Goal: Transaction & Acquisition: Purchase product/service

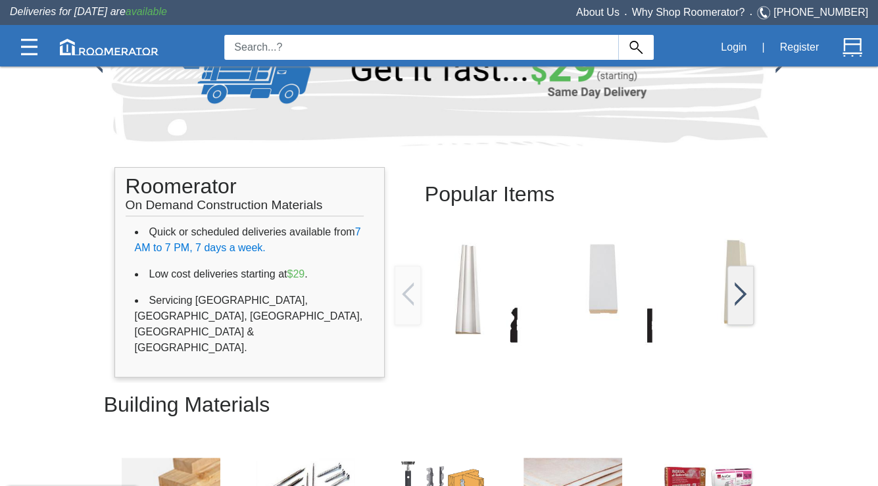
scroll to position [82, 0]
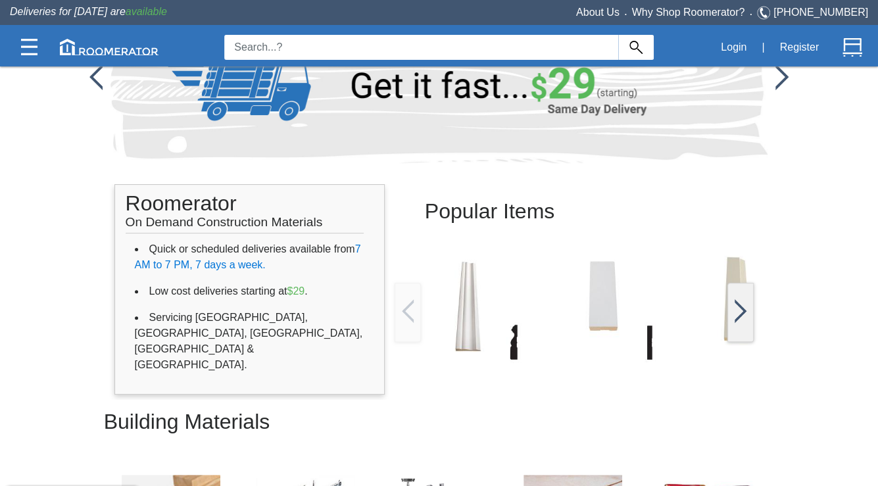
click at [699, 318] on img at bounding box center [741, 311] width 12 height 24
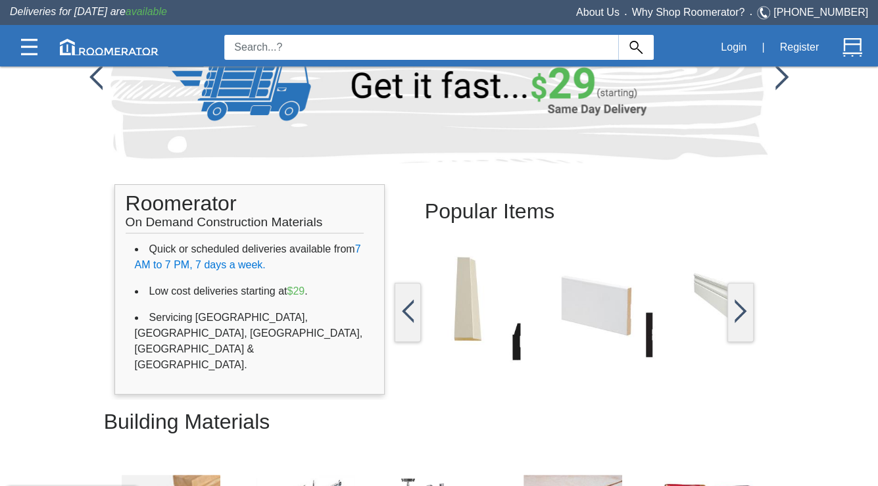
click at [699, 316] on img at bounding box center [741, 311] width 12 height 24
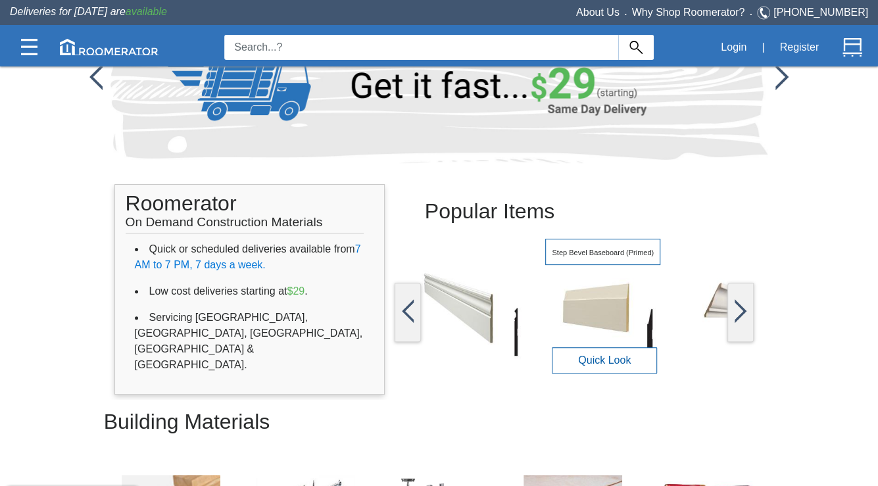
click at [660, 309] on img at bounding box center [602, 306] width 115 height 115
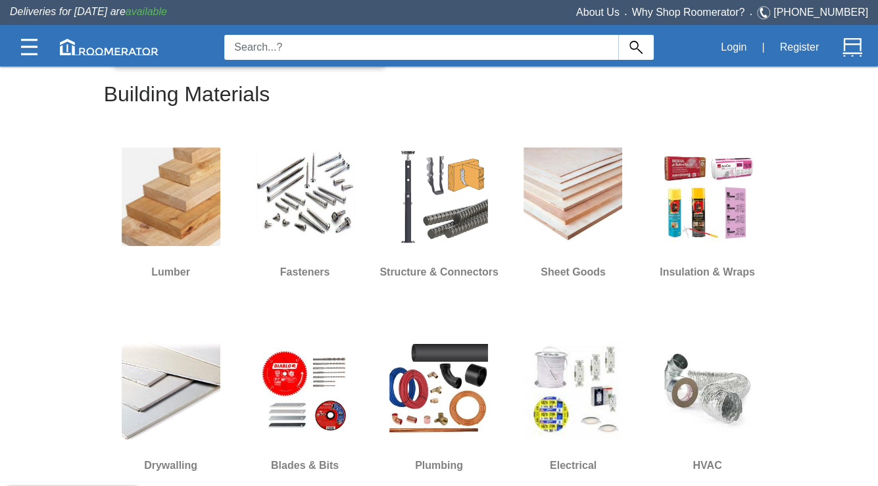
scroll to position [411, 0]
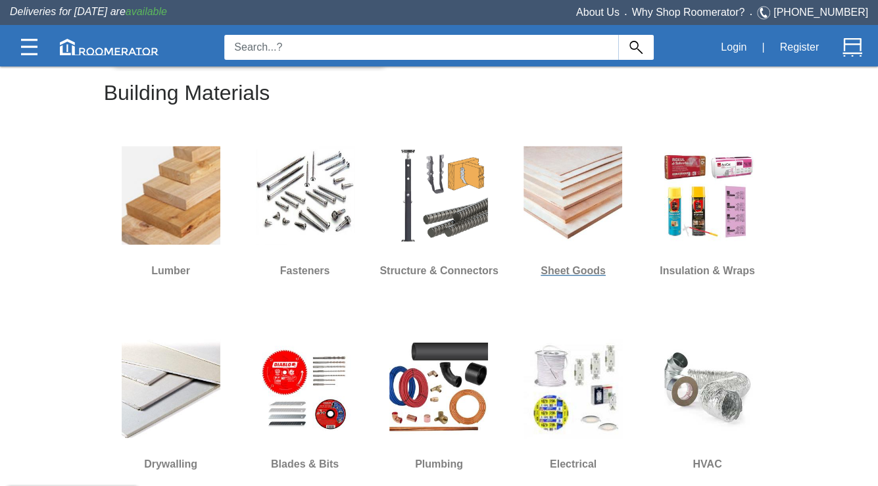
click at [561, 207] on img at bounding box center [573, 195] width 99 height 99
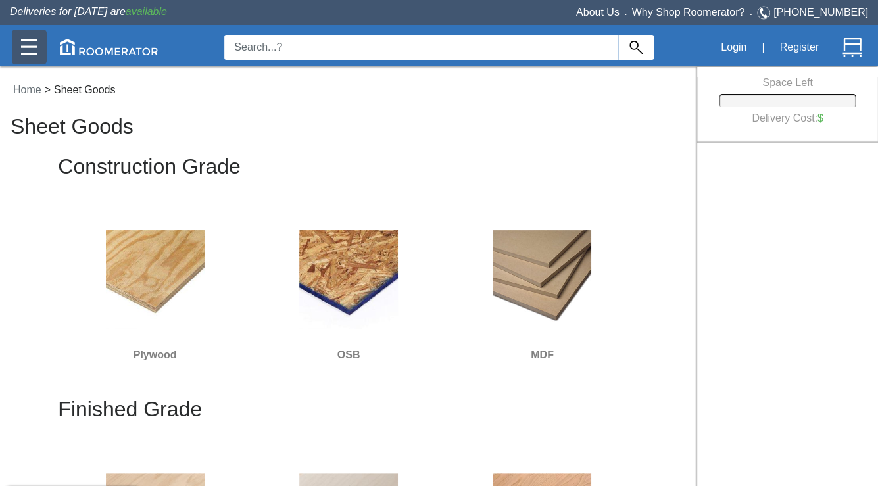
click at [22, 44] on img at bounding box center [29, 47] width 16 height 16
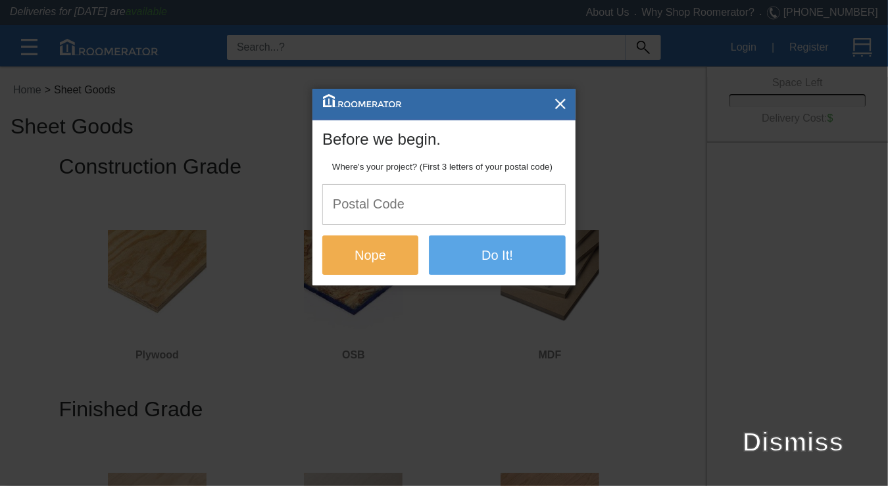
click at [428, 217] on input "text" at bounding box center [444, 204] width 242 height 39
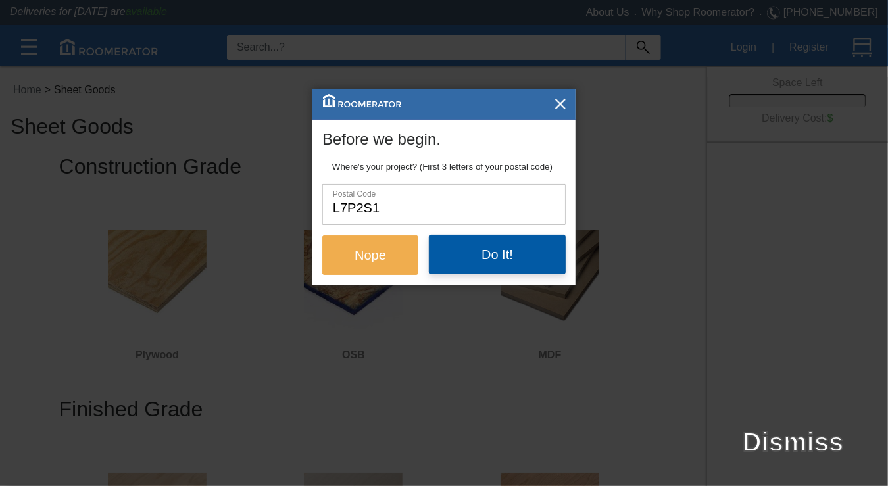
type input "L7P2S1"
click at [481, 262] on button "Do It!" at bounding box center [497, 254] width 137 height 39
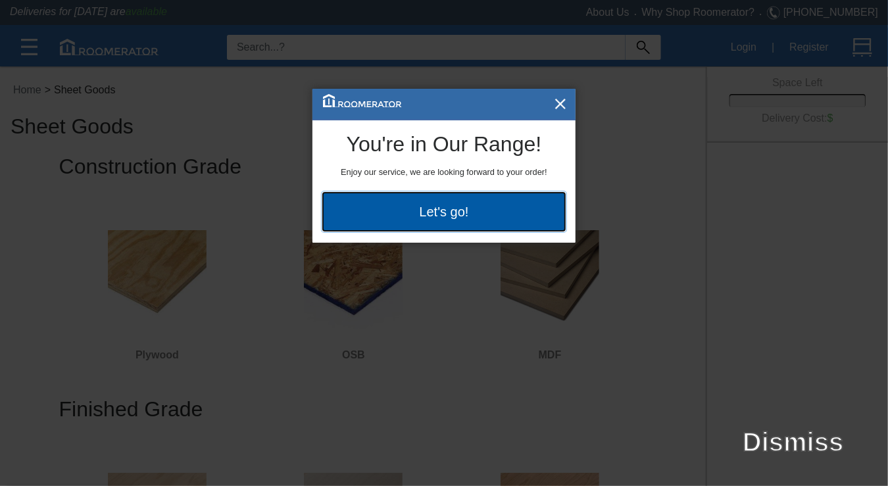
click at [506, 216] on button "Let's go!" at bounding box center [443, 211] width 243 height 39
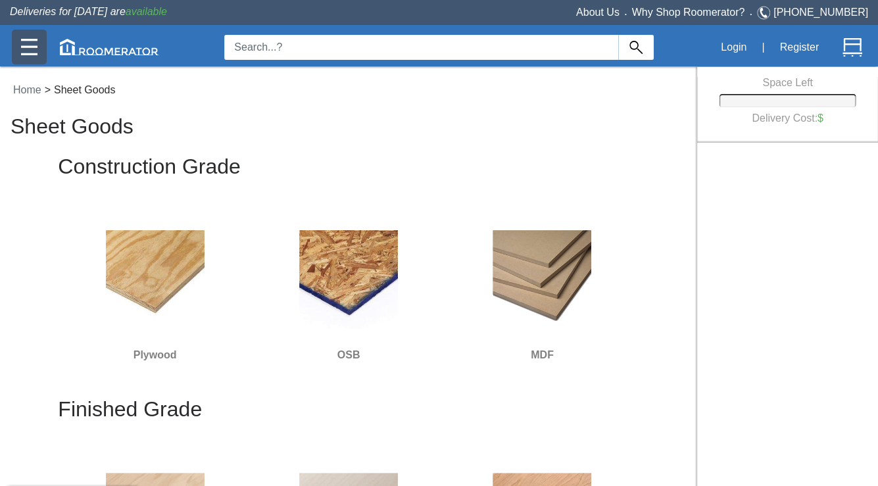
click at [25, 51] on img at bounding box center [29, 47] width 16 height 16
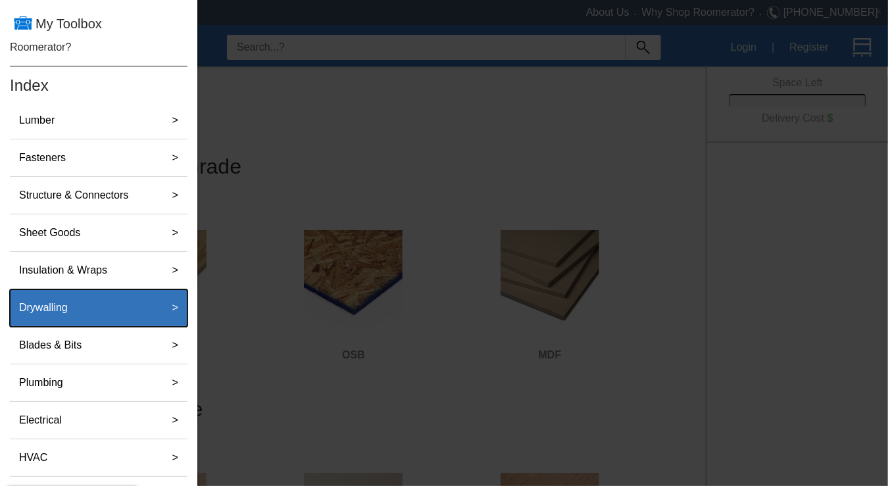
click at [141, 303] on div "Drywalling" at bounding box center [84, 308] width 141 height 26
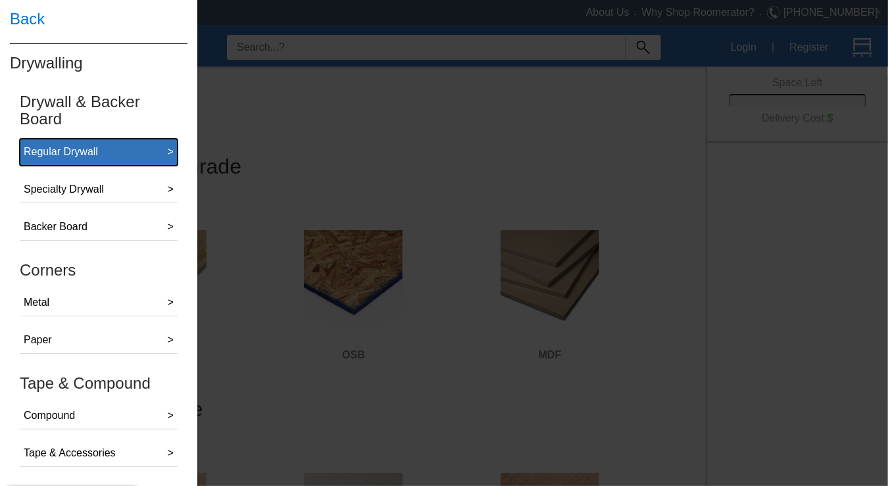
click at [94, 153] on div "Regular Drywall" at bounding box center [61, 152] width 74 height 16
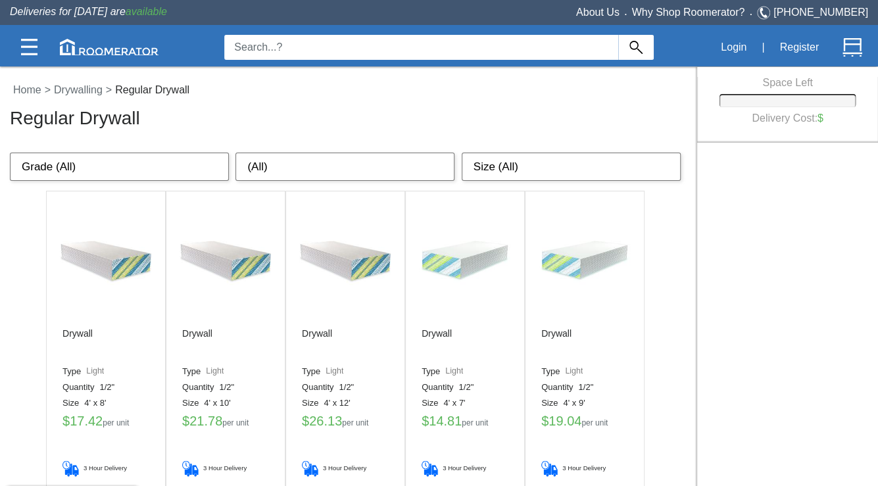
click at [112, 171] on select "Grade (All) Light Flexible Standard Ceiling" at bounding box center [119, 167] width 219 height 29
click at [10, 153] on select "Grade (All) Light Flexible Standard Ceiling" at bounding box center [119, 167] width 219 height 29
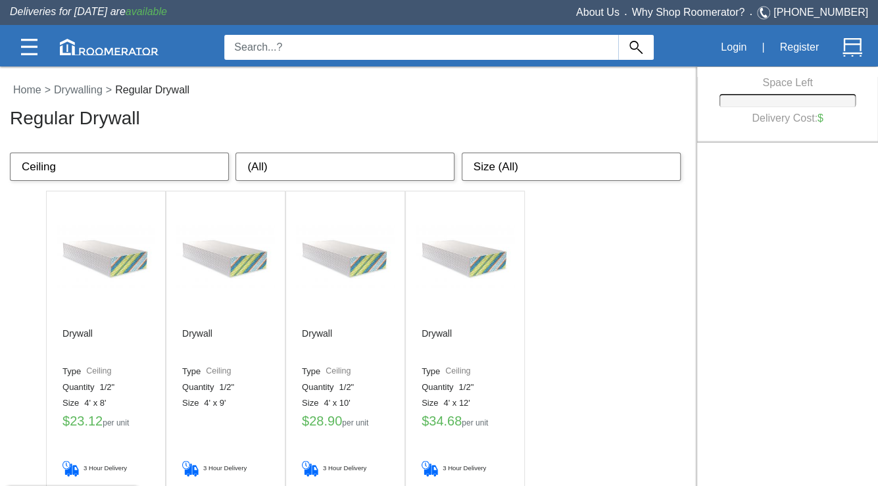
click at [155, 160] on select "Grade (All) Light Flexible Standard Ceiling" at bounding box center [119, 167] width 219 height 29
click at [134, 154] on select "Grade (All) Light Flexible Standard Ceiling" at bounding box center [119, 167] width 219 height 29
select select "Grade (All)"
click at [10, 153] on select "Grade (All) Light Flexible Standard Ceiling" at bounding box center [119, 167] width 219 height 29
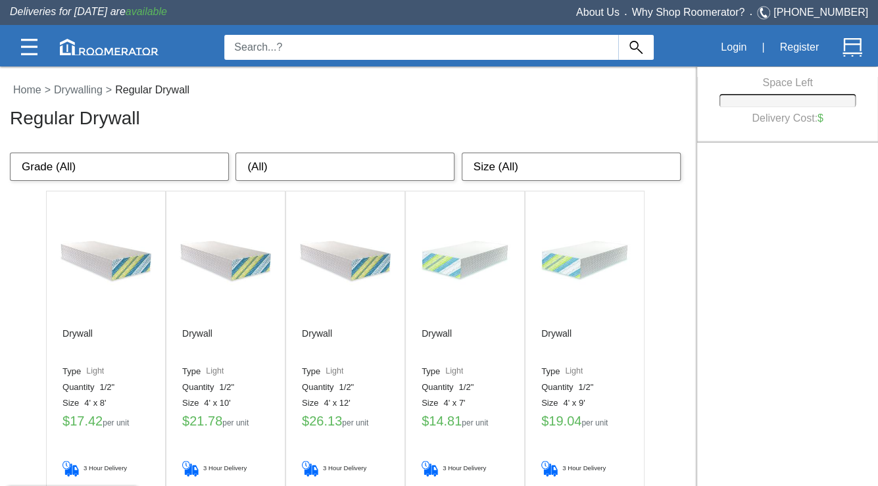
click at [262, 160] on select "(All) 1/2" 1/4" 3/8"" at bounding box center [344, 167] width 219 height 29
click at [235, 153] on select "(All) 1/2" 1/4" 3/8"" at bounding box center [344, 167] width 219 height 29
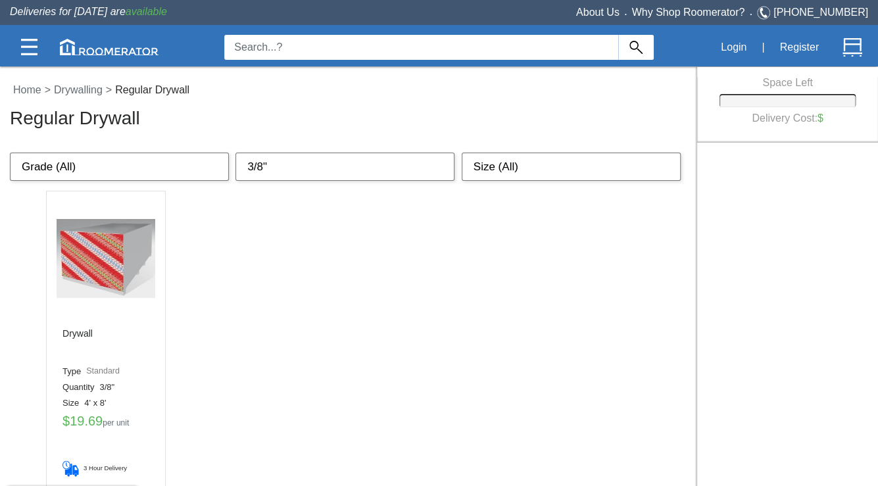
scroll to position [40, 0]
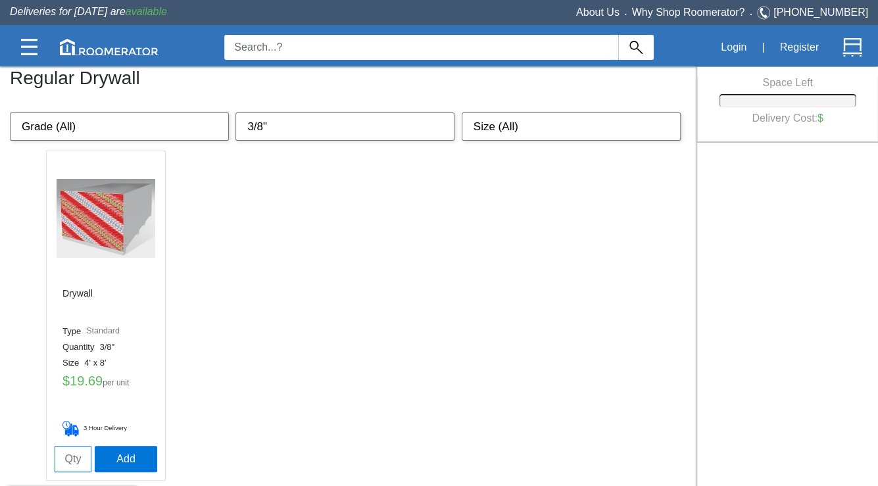
click at [514, 131] on select "Size (All) 4' x 8' 4' x 10' 4' x 12' 4' x 7' 4' x 9' 54" x 8' 54" x 10' 54" x 1…" at bounding box center [571, 126] width 219 height 29
click at [514, 127] on select "Size (All) 4' x 8' 4' x 10' 4' x 12' 4' x 7' 4' x 9' 54" x 8' 54" x 10' 54" x 1…" at bounding box center [571, 126] width 219 height 29
click at [417, 126] on select "(All) 1/2" 1/4" 3/8"" at bounding box center [344, 126] width 219 height 29
select select "(All)"
click at [235, 112] on select "(All) 1/2" 1/4" 3/8"" at bounding box center [344, 126] width 219 height 29
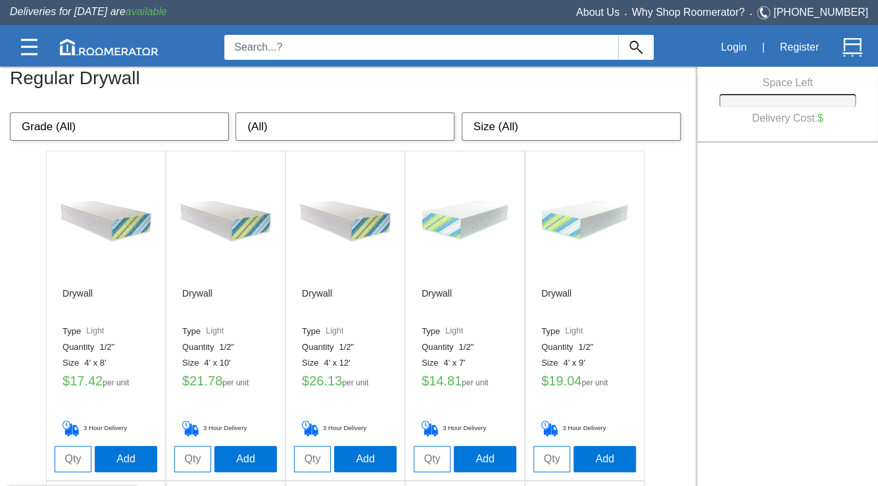
click at [196, 131] on select "Grade (All) Light Flexible Standard Ceiling" at bounding box center [119, 126] width 219 height 29
click at [10, 112] on select "Grade (All) Light Flexible Standard Ceiling" at bounding box center [119, 126] width 219 height 29
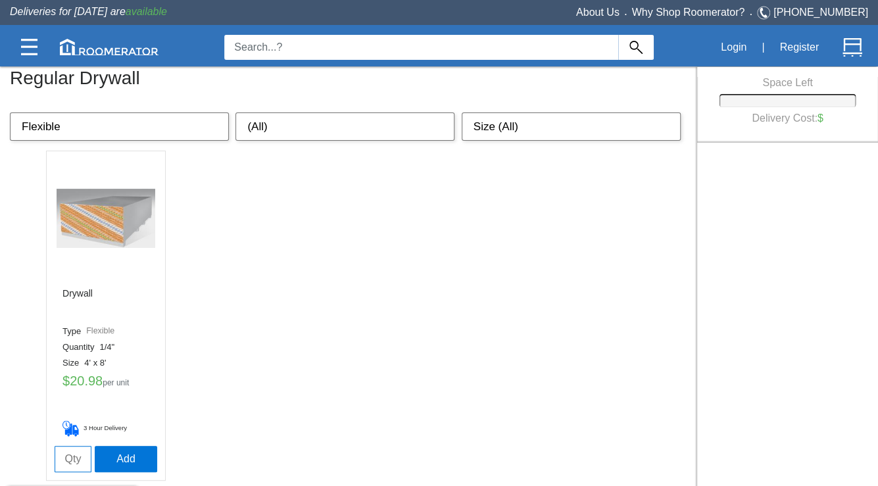
click at [169, 130] on select "Grade (All) Light Flexible Standard Ceiling" at bounding box center [119, 126] width 219 height 29
click at [10, 112] on select "Grade (All) Light Flexible Standard Ceiling" at bounding box center [119, 126] width 219 height 29
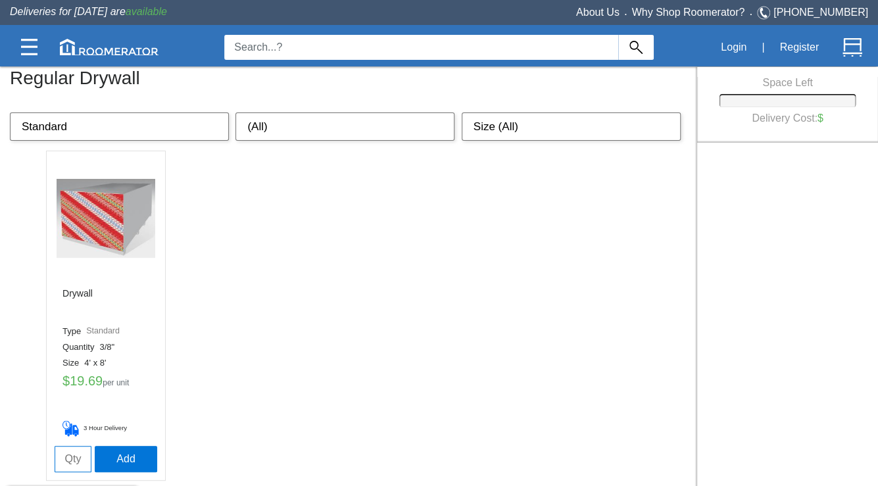
click at [199, 137] on select "Grade (All) Light Flexible Standard Ceiling" at bounding box center [119, 126] width 219 height 29
select select "Grade (All)"
click at [10, 112] on select "Grade (All) Light Flexible Standard Ceiling" at bounding box center [119, 126] width 219 height 29
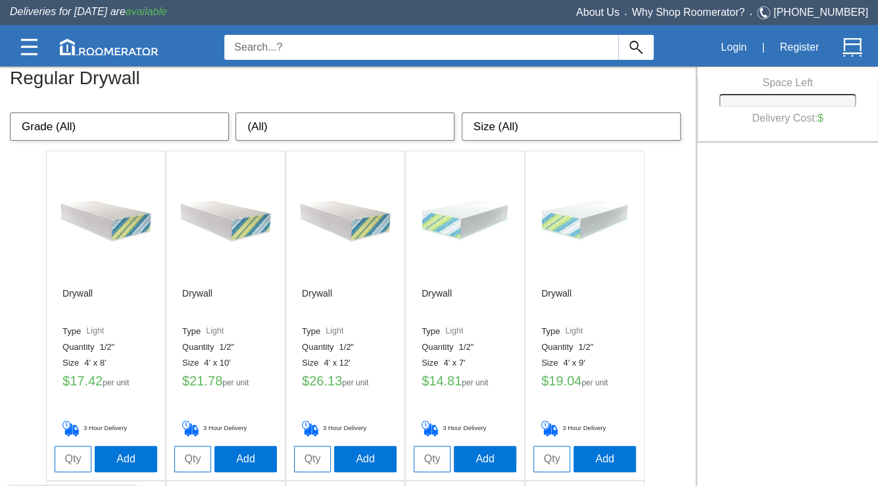
click at [326, 130] on select "(All) 1/2" 1/4" 3/8"" at bounding box center [344, 126] width 219 height 29
select select "1/4""
click at [235, 112] on select "(All) 1/2" 1/4" 3/8"" at bounding box center [344, 126] width 219 height 29
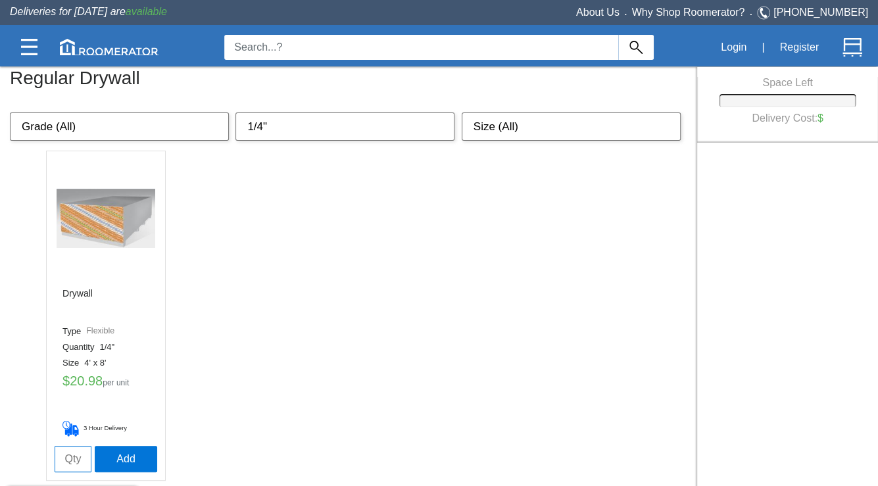
click at [426, 243] on ul "Drywall Type Flexible Quantity 1/4" Size 4' x 8' $ 20.98 per unit 3 Hour Delive…" at bounding box center [348, 316] width 605 height 330
click at [180, 124] on select "Grade (All) Light Flexible Standard Ceiling" at bounding box center [119, 126] width 219 height 29
select select "Standard"
click at [10, 112] on select "Grade (All) Light Flexible Standard Ceiling" at bounding box center [119, 126] width 219 height 29
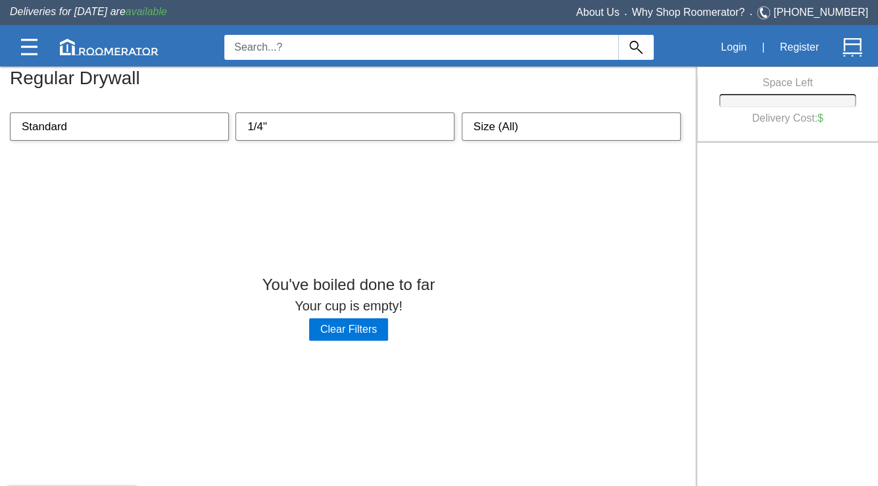
click at [281, 116] on div "You've boiled done to far Your cup is empty! Clear Filters" at bounding box center [439, 223] width 878 height 526
click at [280, 125] on div "You've boiled done to far Your cup is empty! Clear Filters" at bounding box center [439, 223] width 878 height 526
click at [280, 134] on div "You've boiled done to far Your cup is empty! Clear Filters" at bounding box center [439, 223] width 878 height 526
click at [184, 134] on div "You've boiled done to far Your cup is empty! Clear Filters" at bounding box center [439, 223] width 878 height 526
click at [182, 133] on div "You've boiled done to far Your cup is empty! Clear Filters" at bounding box center [439, 223] width 878 height 526
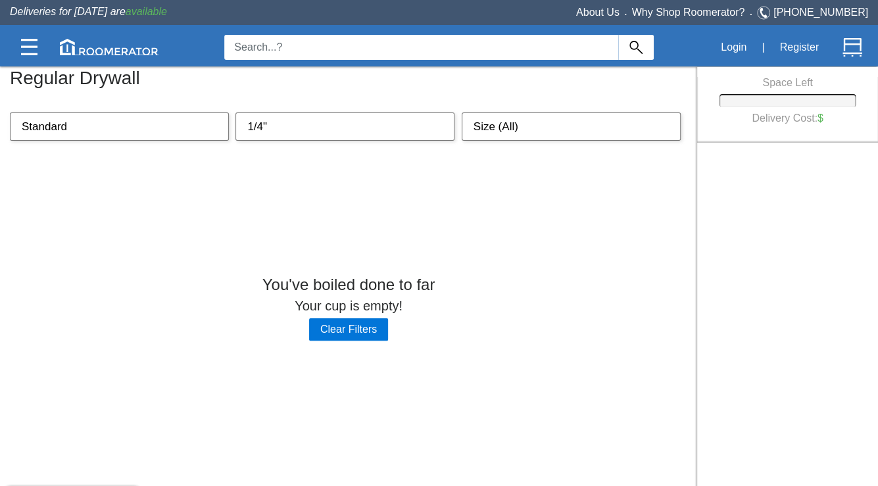
click at [89, 134] on div "You've boiled done to far Your cup is empty! Clear Filters" at bounding box center [439, 223] width 878 height 526
drag, startPoint x: 74, startPoint y: 132, endPoint x: 187, endPoint y: 156, distance: 115.6
click at [75, 132] on div "You've boiled done to far Your cup is empty! Clear Filters" at bounding box center [439, 223] width 878 height 526
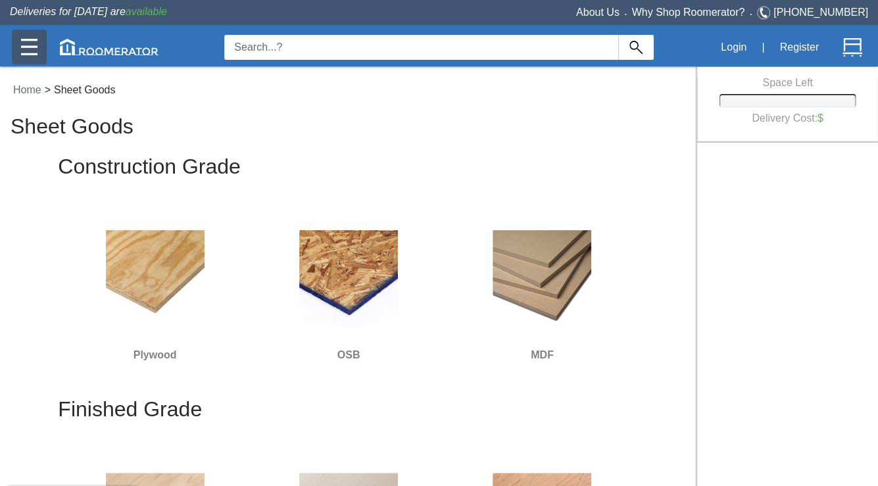
click at [36, 43] on img at bounding box center [29, 47] width 16 height 16
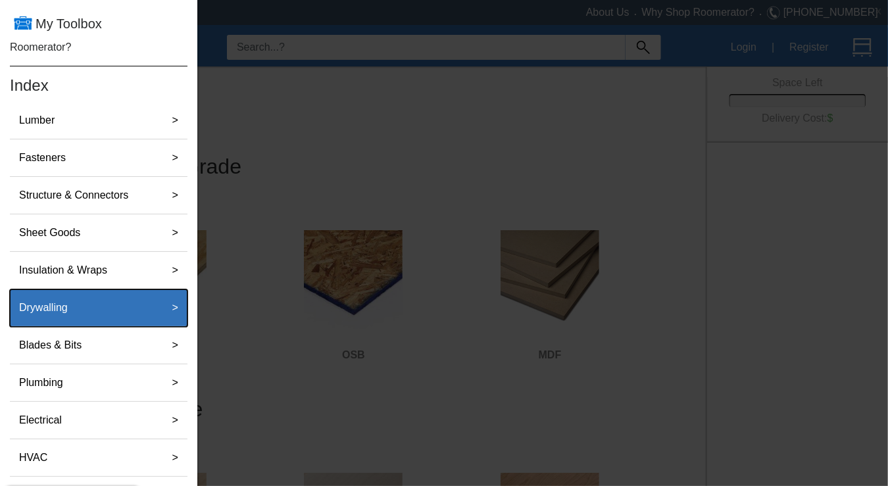
click at [124, 300] on div "Drywalling" at bounding box center [84, 308] width 141 height 26
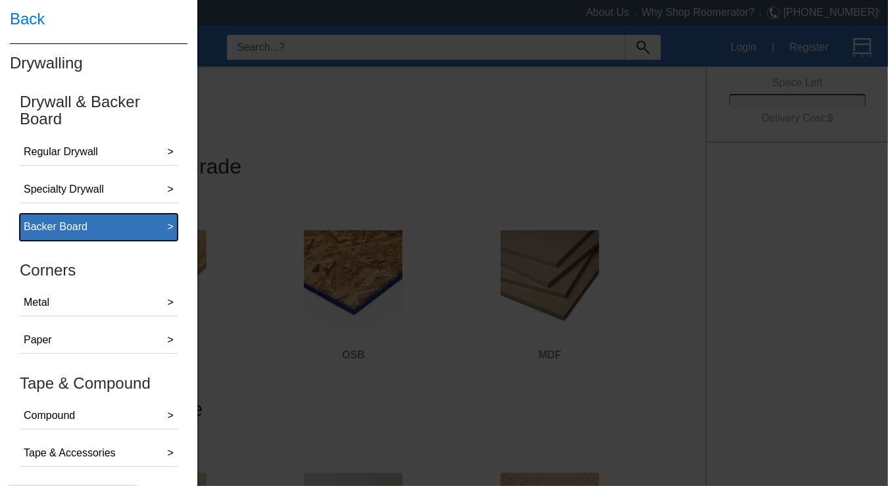
click at [130, 219] on button "Backer Board >" at bounding box center [99, 227] width 158 height 27
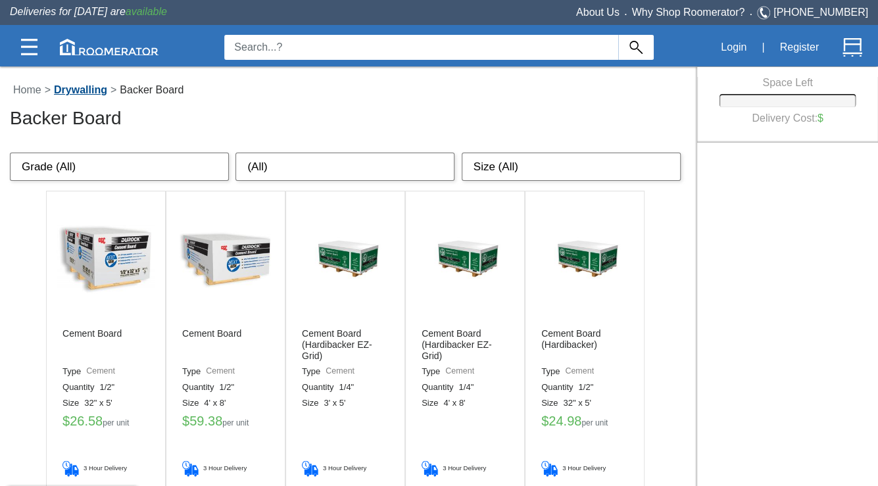
click at [84, 89] on link "Drywalling" at bounding box center [81, 89] width 60 height 11
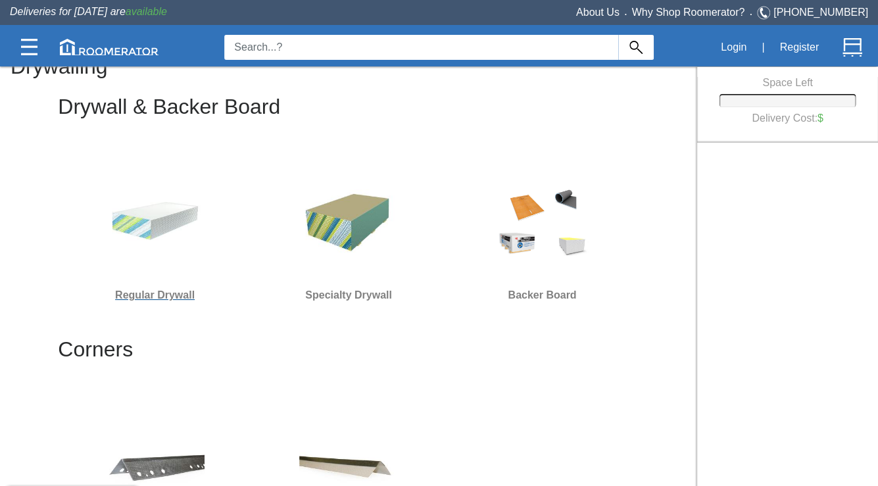
scroll to position [82, 0]
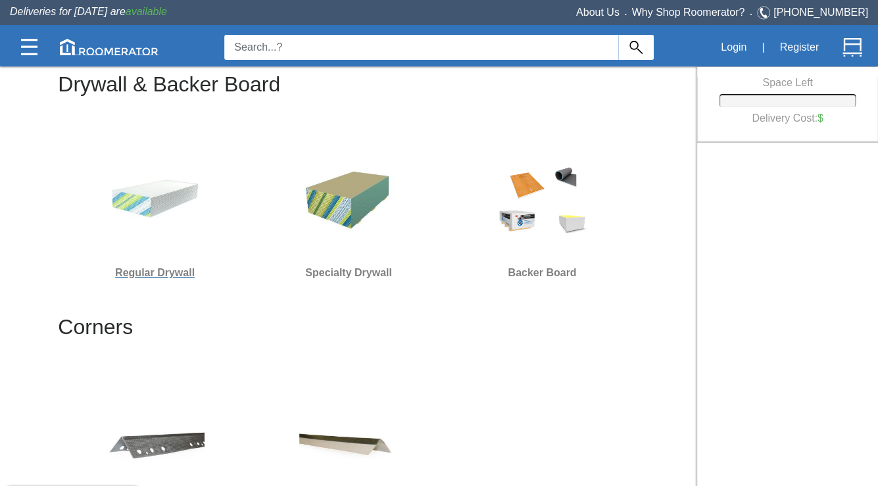
click at [159, 271] on h6 "Regular Drywall" at bounding box center [154, 272] width 183 height 17
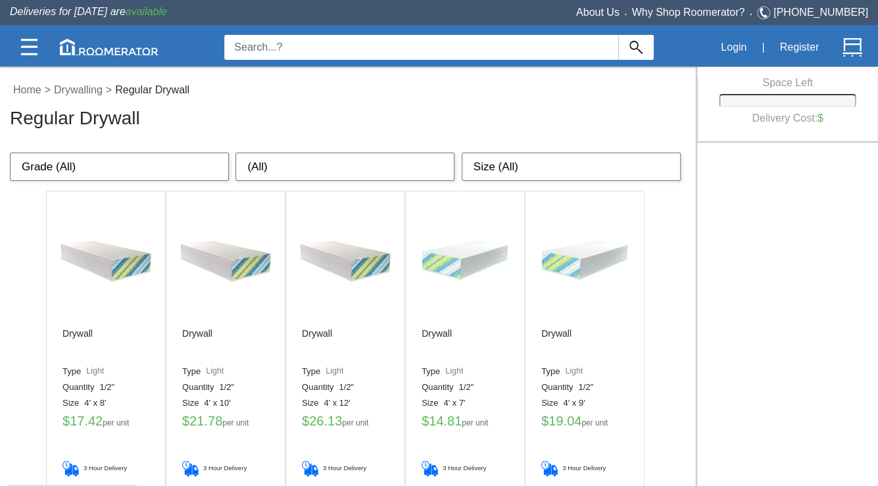
click at [292, 168] on select "(All) 1/2" 1/4" 3/8"" at bounding box center [344, 167] width 219 height 29
select select "3/8""
click at [235, 153] on select "(All) 1/2" 1/4" 3/8"" at bounding box center [344, 167] width 219 height 29
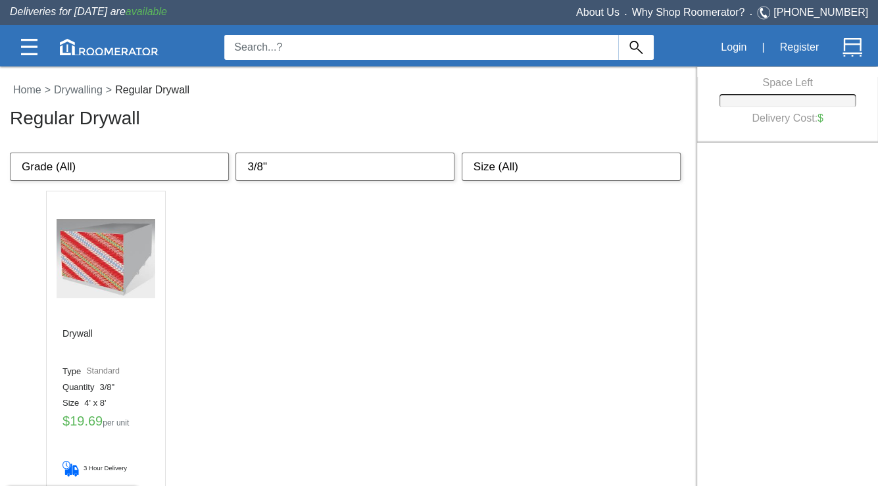
scroll to position [40, 0]
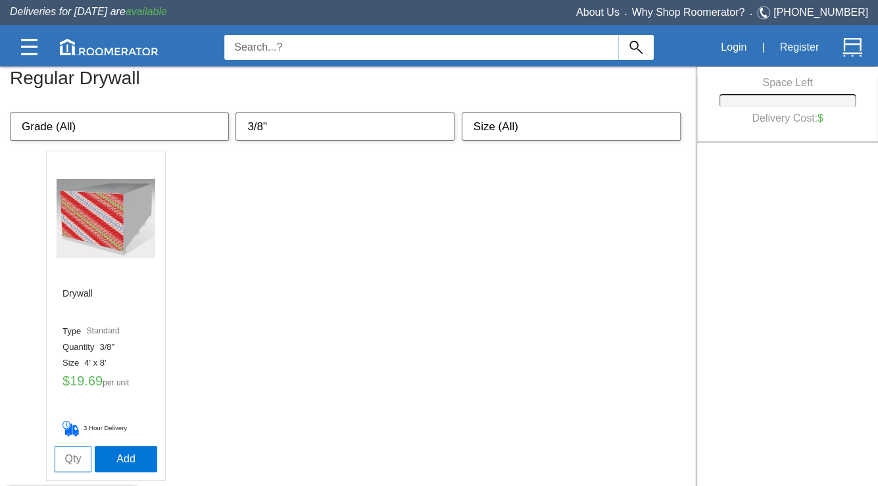
click at [81, 388] on input "tel" at bounding box center [73, 459] width 37 height 26
type input "11"
click at [133, 388] on button "Add" at bounding box center [126, 458] width 62 height 26
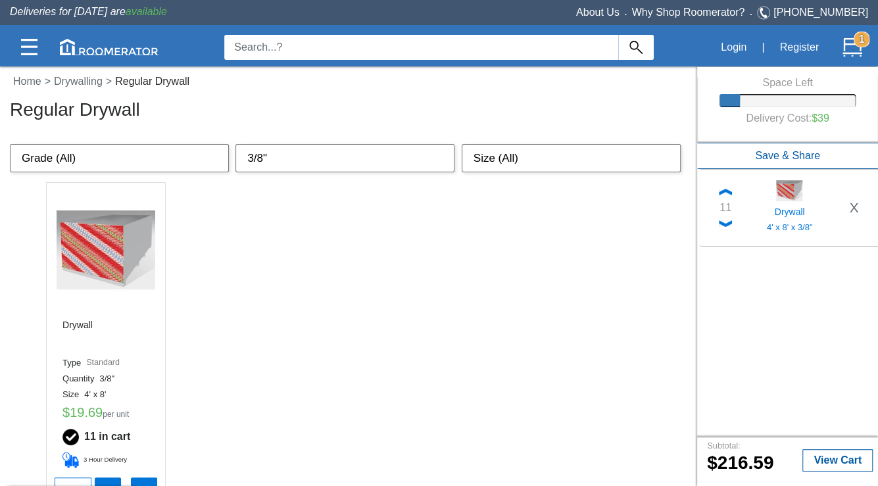
scroll to position [0, 0]
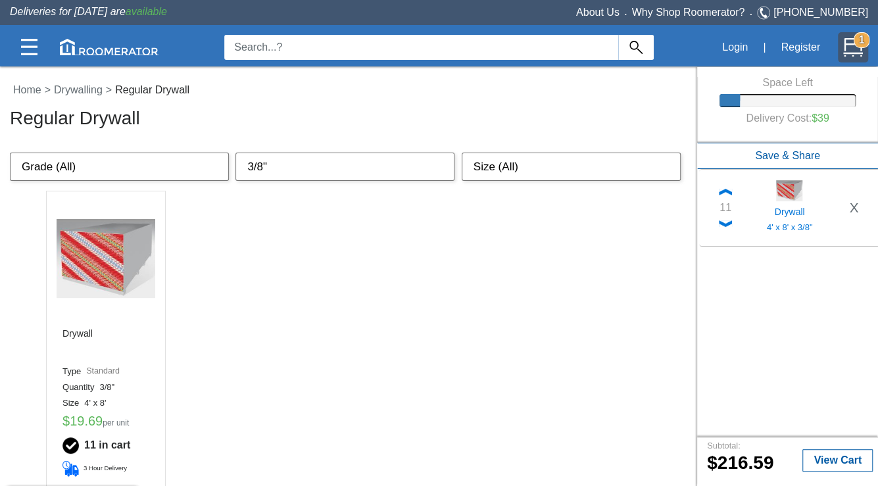
click at [699, 41] on strong "1" at bounding box center [862, 40] width 16 height 16
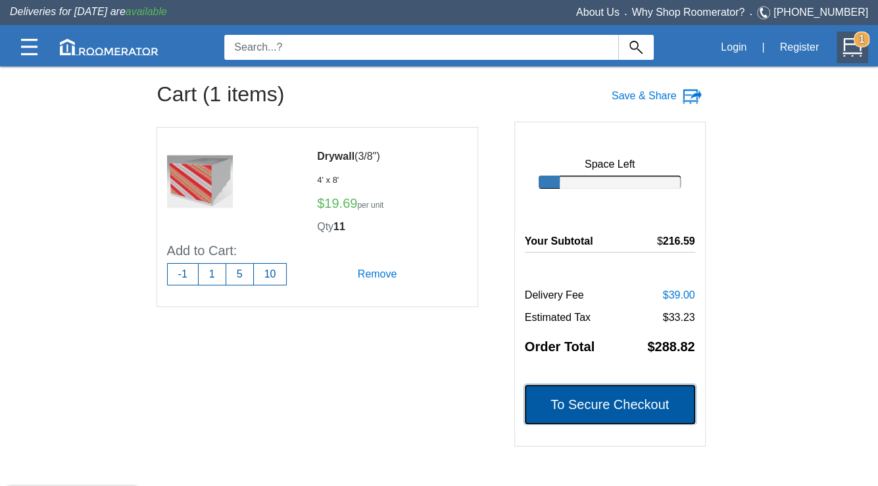
click at [623, 388] on button "To Secure Checkout" at bounding box center [610, 404] width 170 height 39
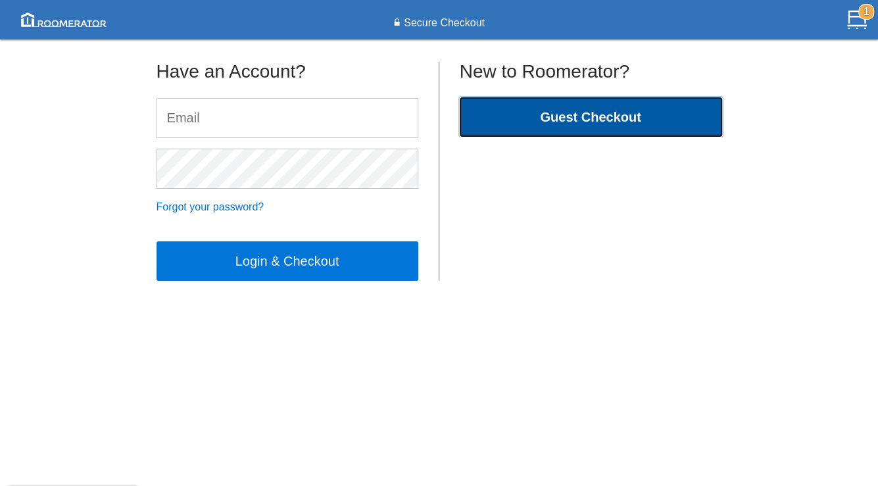
click at [535, 117] on button "Guest Checkout" at bounding box center [591, 116] width 262 height 39
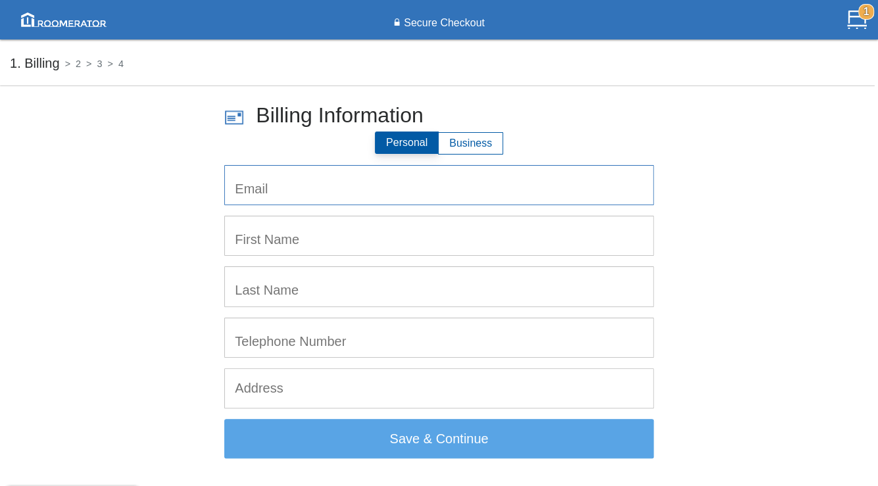
click at [347, 176] on input "email" at bounding box center [439, 185] width 428 height 39
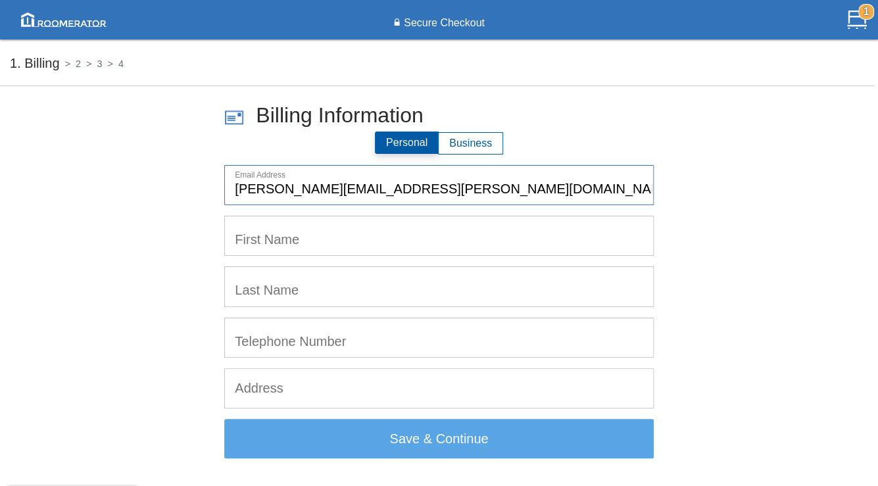
type input "[PERSON_NAME][EMAIL_ADDRESS][PERSON_NAME][DOMAIN_NAME]"
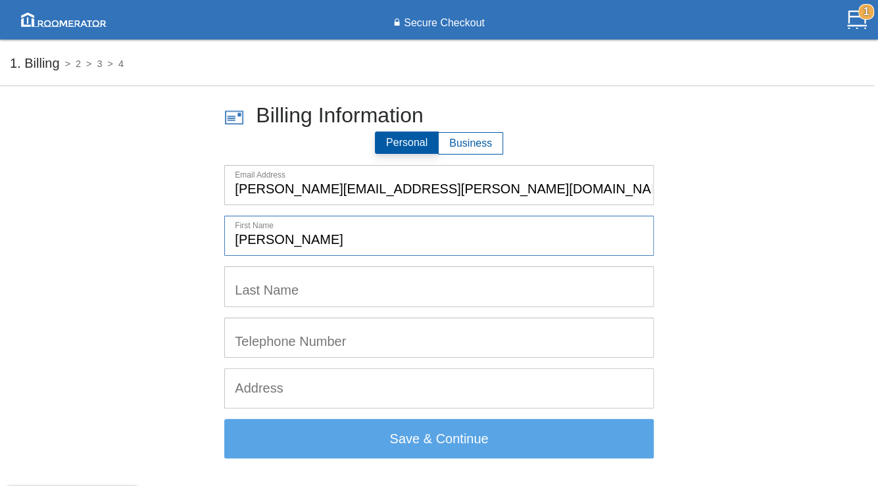
type input "[PERSON_NAME]"
type input "Mulock"
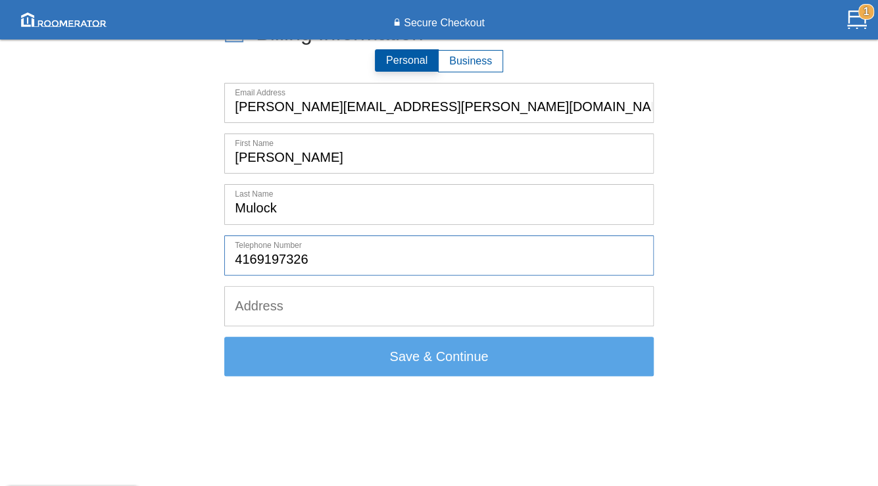
scroll to position [86, 0]
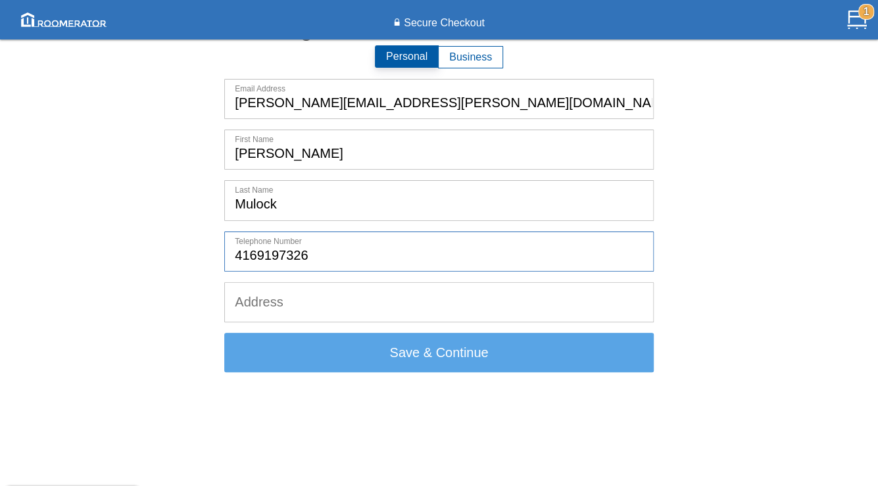
type input "4169197326"
click at [308, 283] on input "text" at bounding box center [439, 302] width 428 height 39
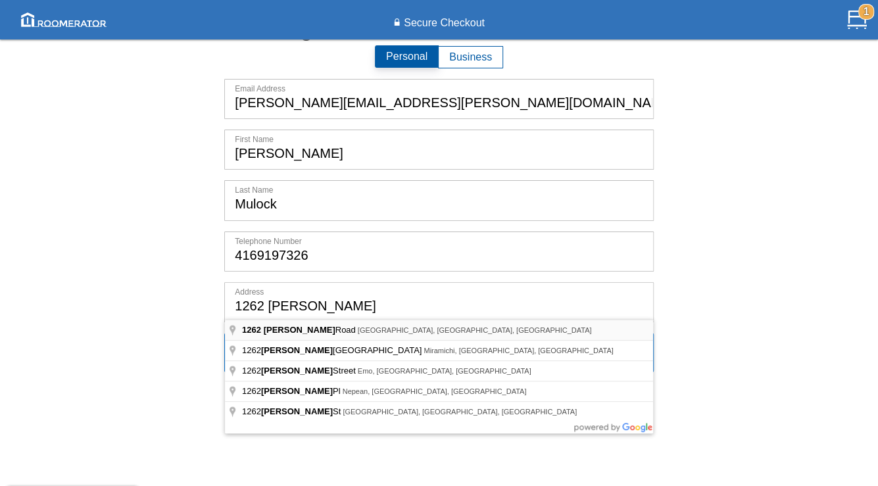
type input "[STREET_ADDRESS][PERSON_NAME]"
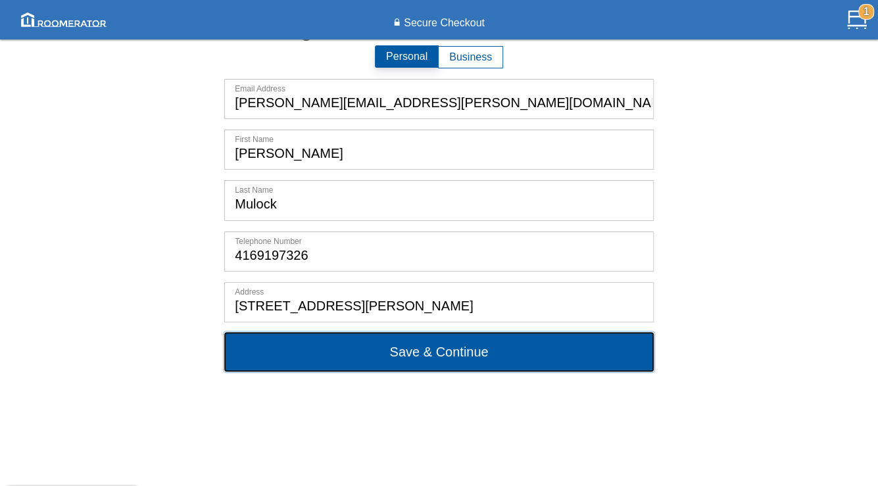
click at [432, 357] on button "Save & Continue" at bounding box center [438, 351] width 429 height 39
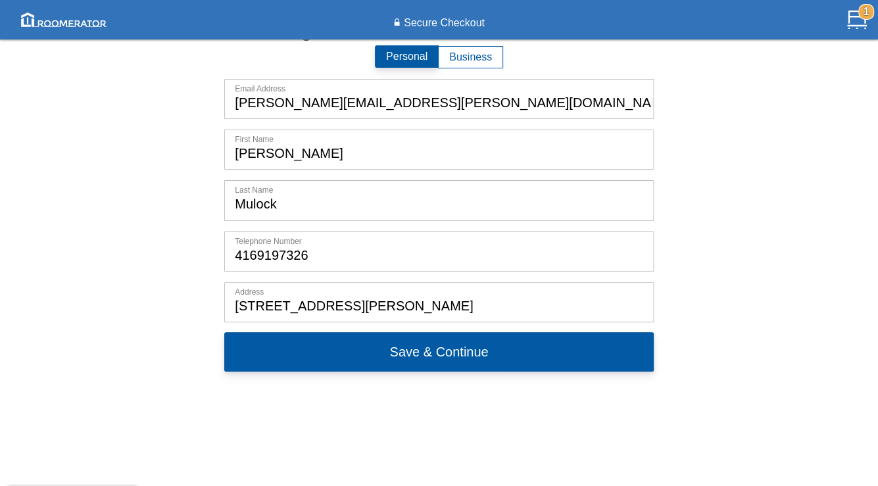
scroll to position [0, 0]
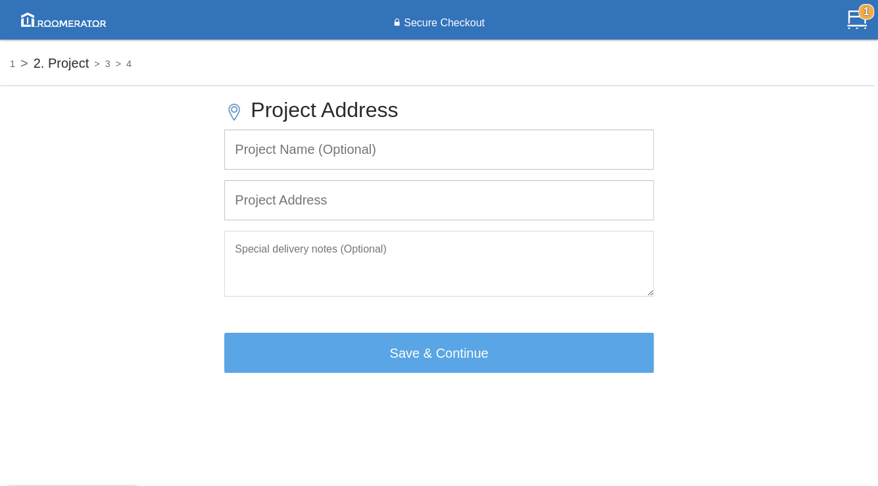
click at [324, 205] on input "text" at bounding box center [439, 200] width 428 height 39
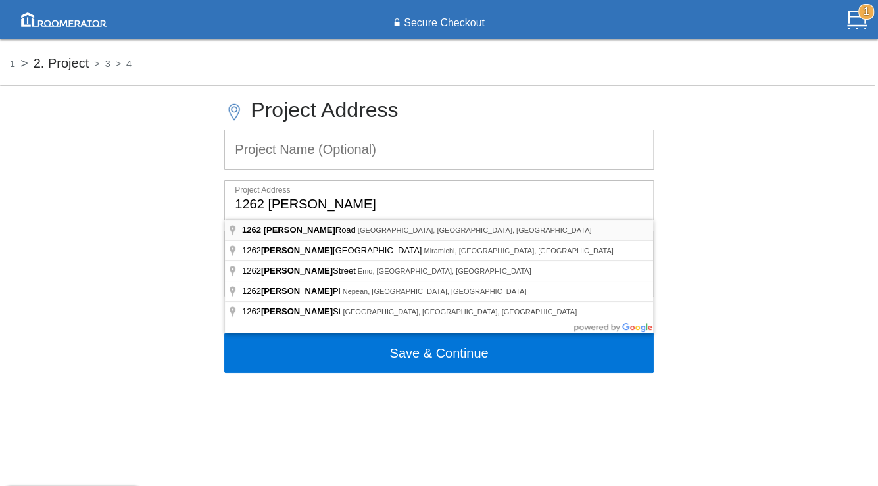
type input "[STREET_ADDRESS][PERSON_NAME]"
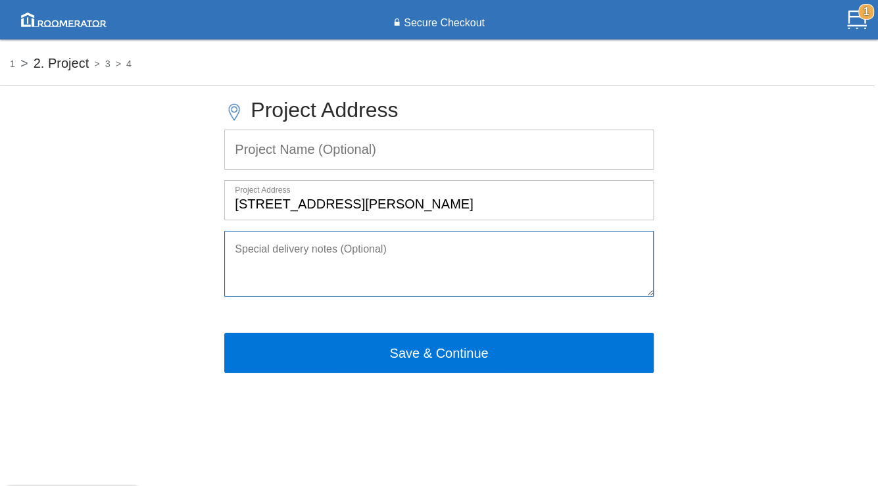
click at [392, 262] on textarea at bounding box center [438, 264] width 429 height 66
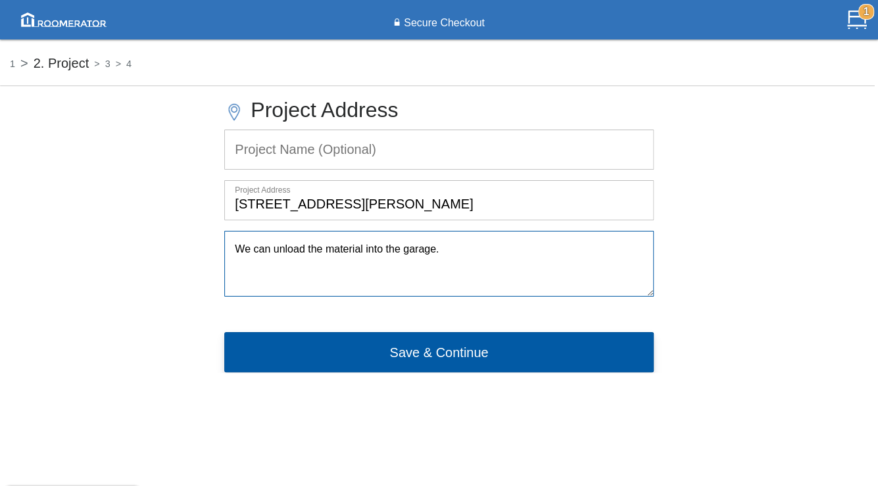
type textarea "We can unload the material into the garage."
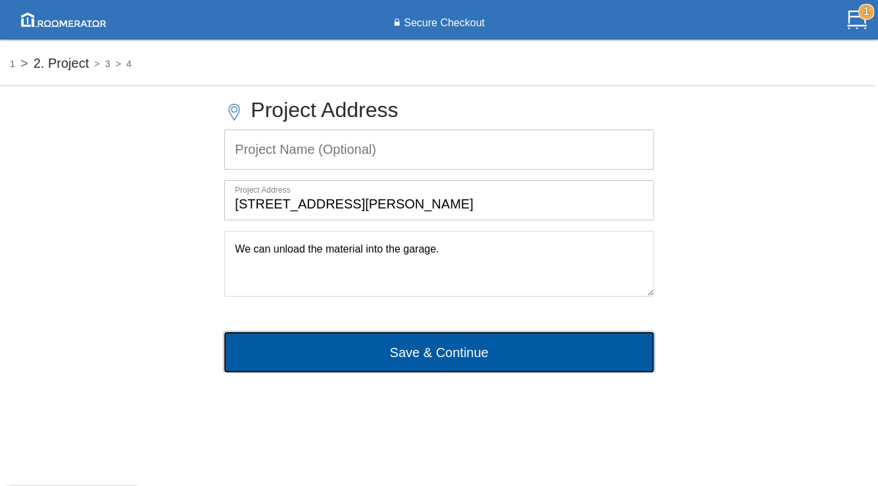
click at [426, 353] on button "Save & Continue" at bounding box center [438, 351] width 429 height 39
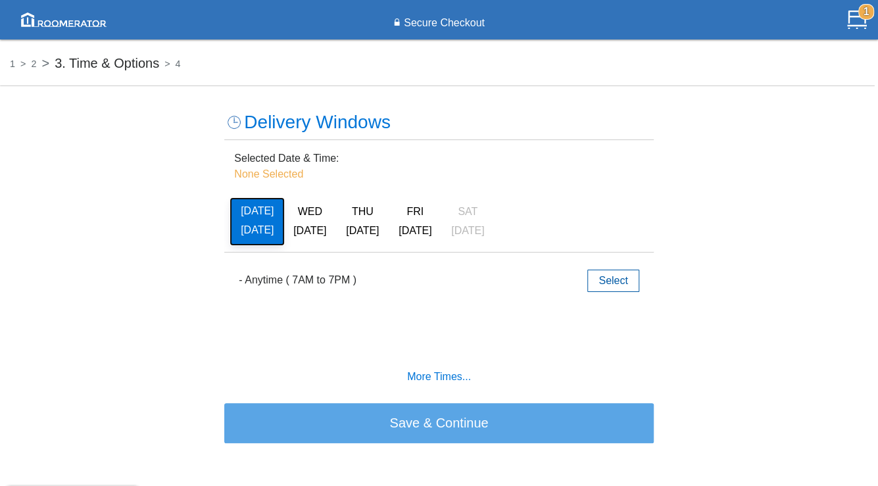
click at [258, 218] on button "[DATE] [DATE]" at bounding box center [257, 222] width 53 height 46
click at [309, 220] on button "[DATE]" at bounding box center [309, 222] width 53 height 46
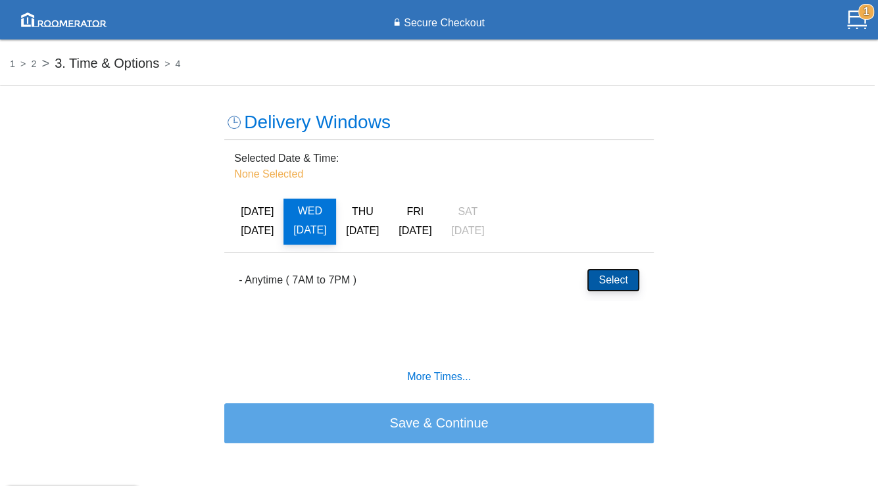
click at [625, 276] on button "Select" at bounding box center [612, 280] width 51 height 22
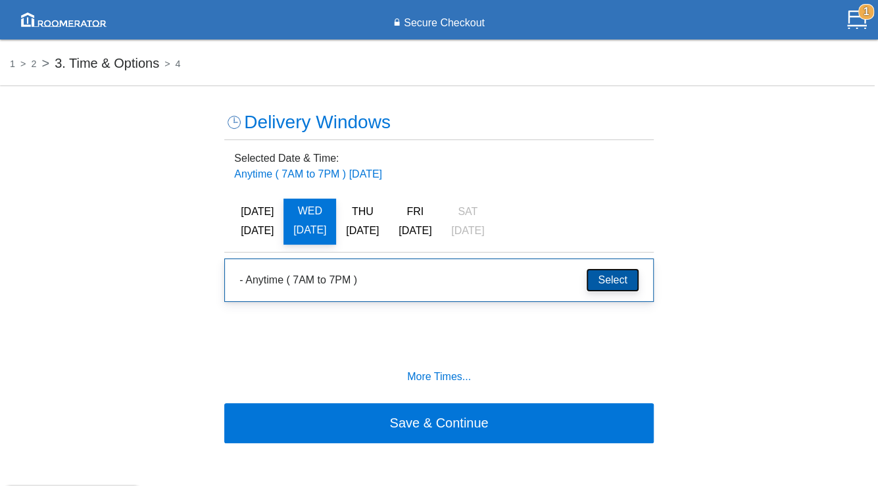
click at [627, 274] on button "Select" at bounding box center [612, 280] width 51 height 22
click at [437, 374] on h6 "More Times..." at bounding box center [439, 376] width 410 height 12
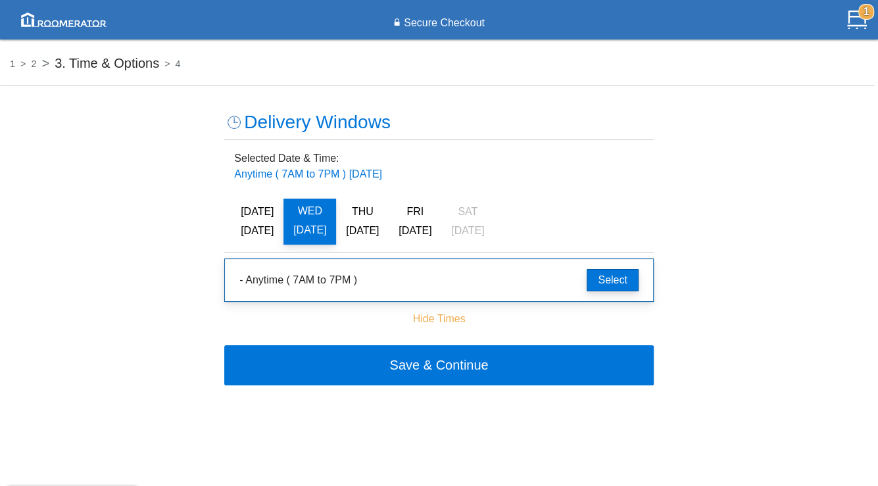
click at [442, 314] on h6 "Hide Times" at bounding box center [439, 319] width 410 height 12
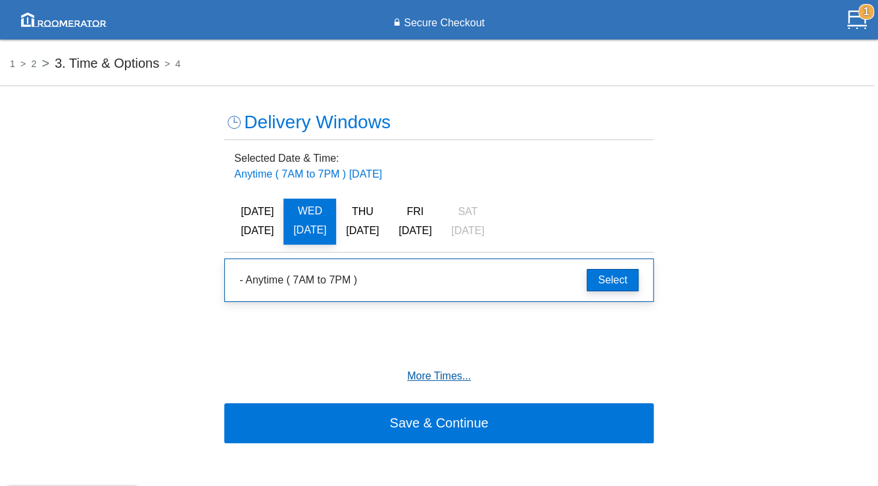
click at [437, 373] on h6 "More Times..." at bounding box center [439, 376] width 410 height 12
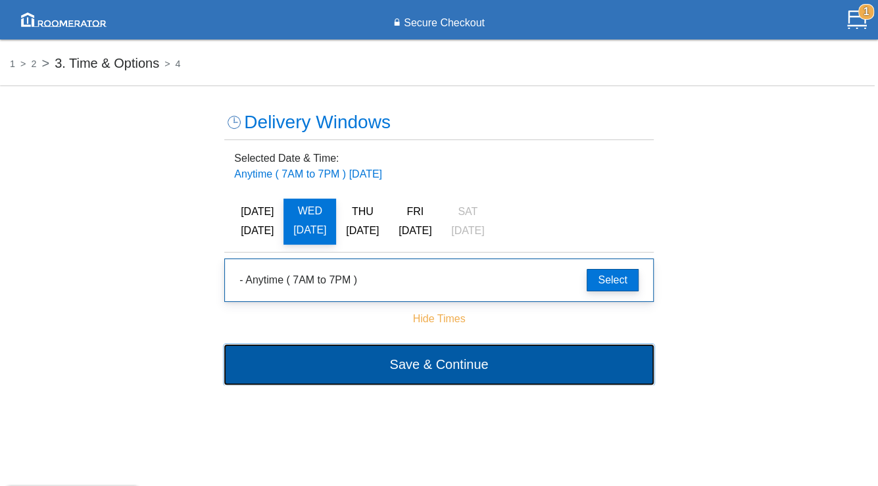
click at [499, 362] on button "Save & Continue" at bounding box center [438, 364] width 429 height 39
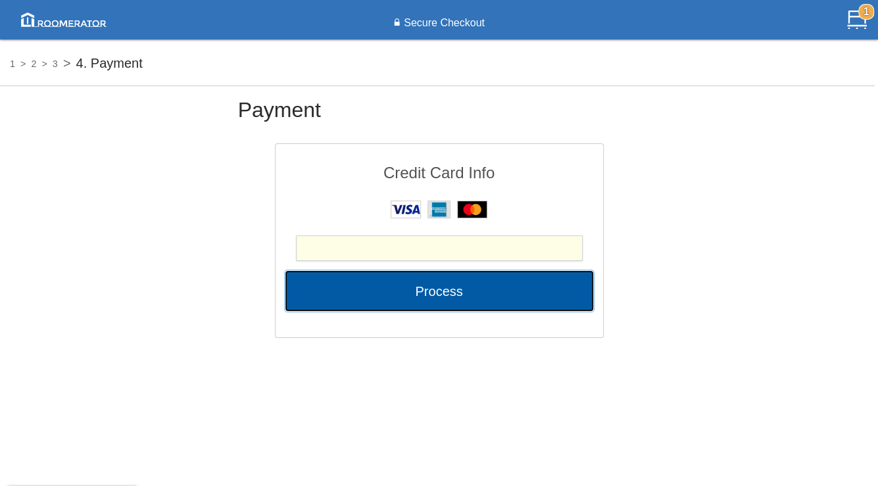
click at [446, 290] on button "Process" at bounding box center [439, 290] width 308 height 39
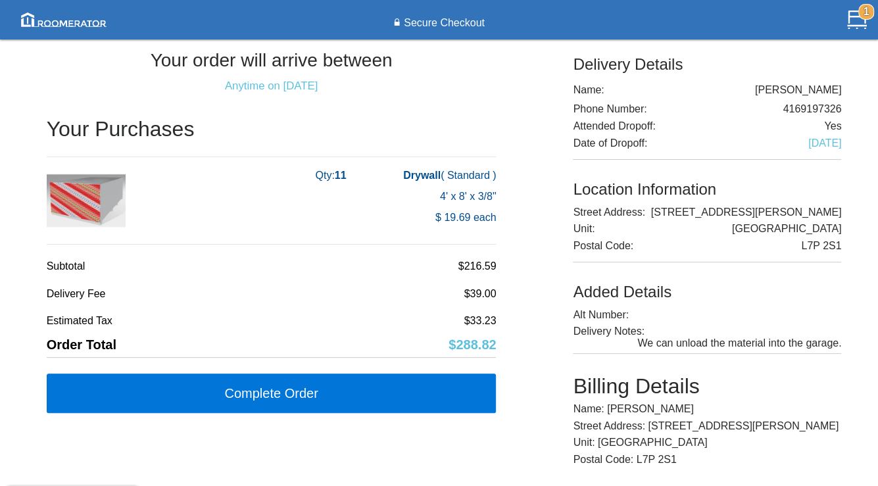
scroll to position [82, 0]
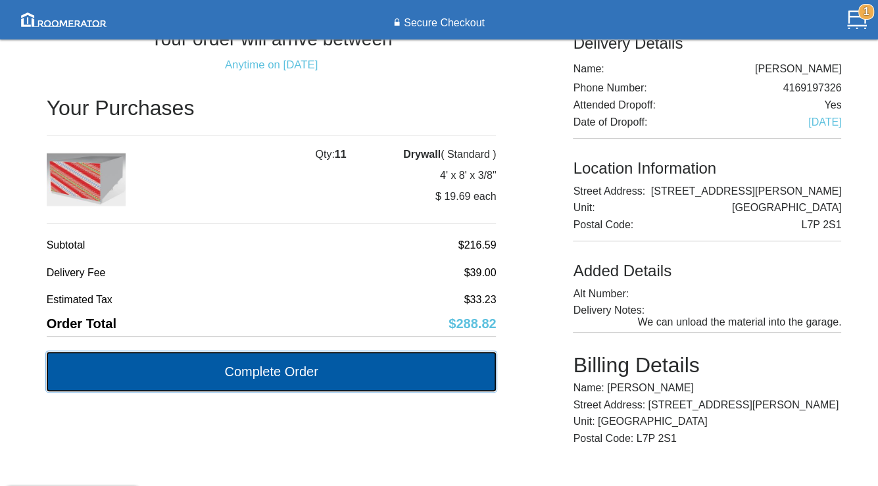
click at [408, 360] on button "Complete Order" at bounding box center [272, 371] width 450 height 39
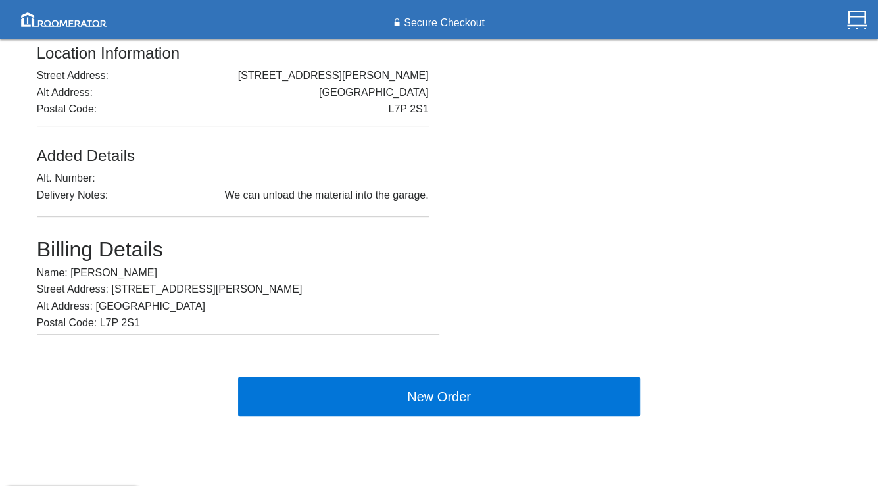
scroll to position [0, 0]
